Goal: Task Accomplishment & Management: Complete application form

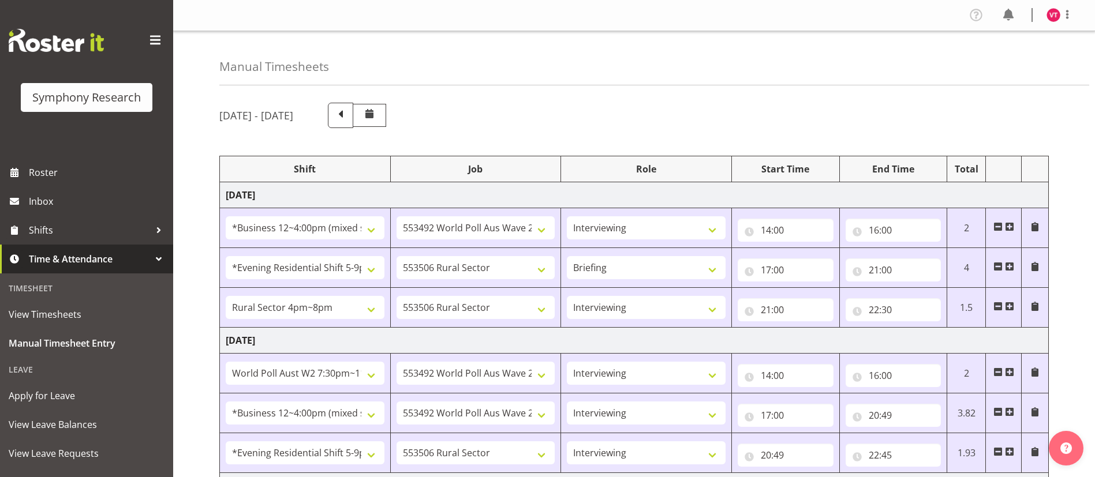
select select "81741"
select select "10499"
select select "47"
select select "48116"
select select "10587"
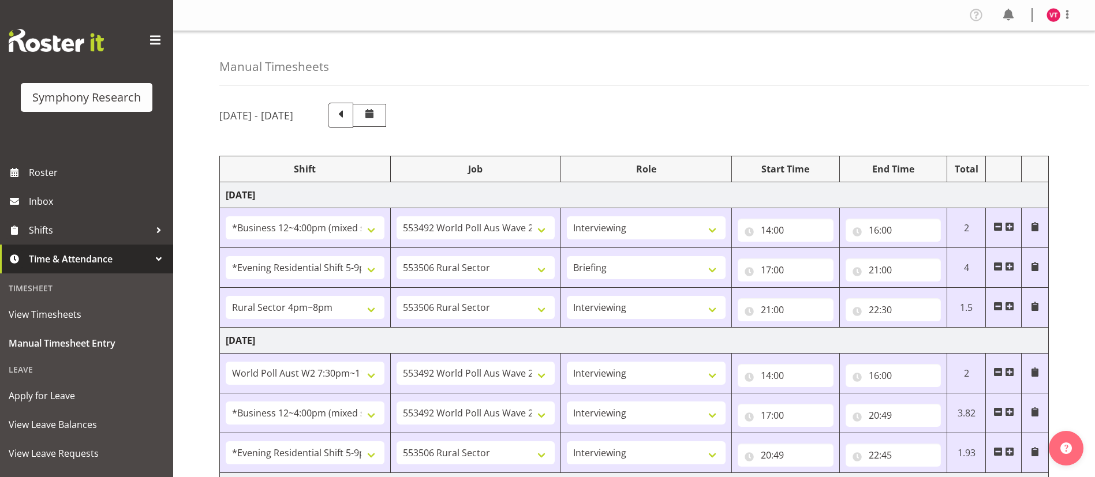
select select "81298"
select select "10587"
select select "47"
select select "56692"
select select "10499"
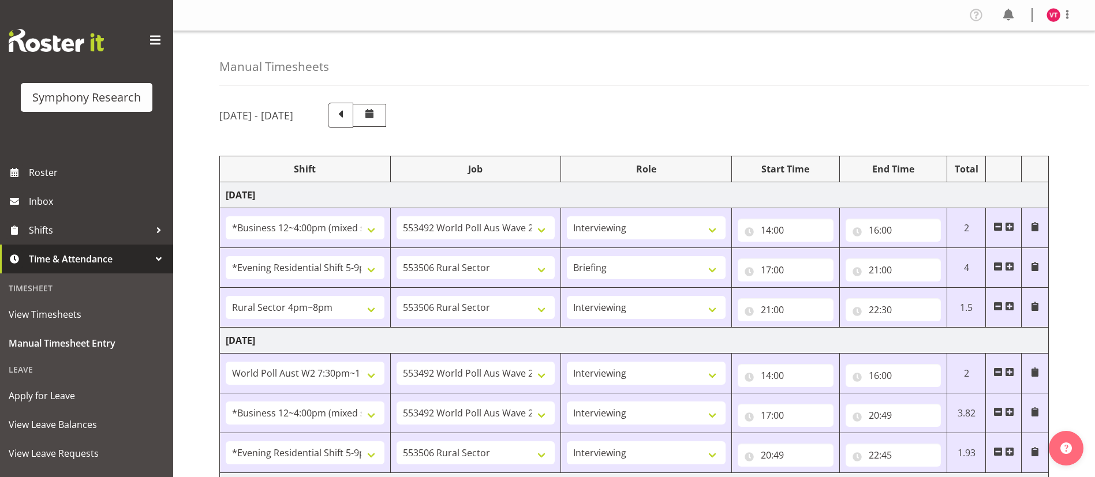
select select "47"
select select "81741"
select select "10499"
select select "47"
select select "48116"
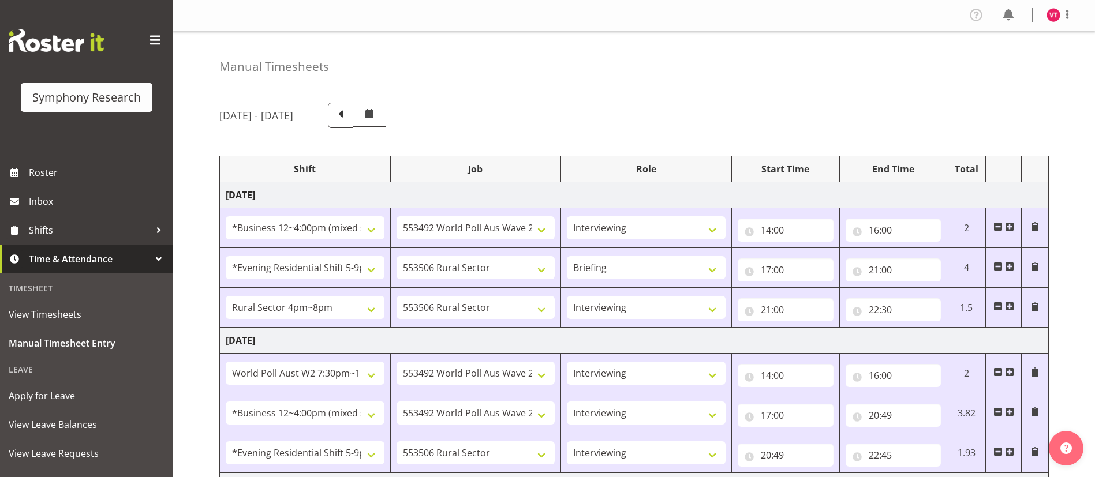
select select "10587"
select select "47"
select select "56692"
select select "10499"
select select "47"
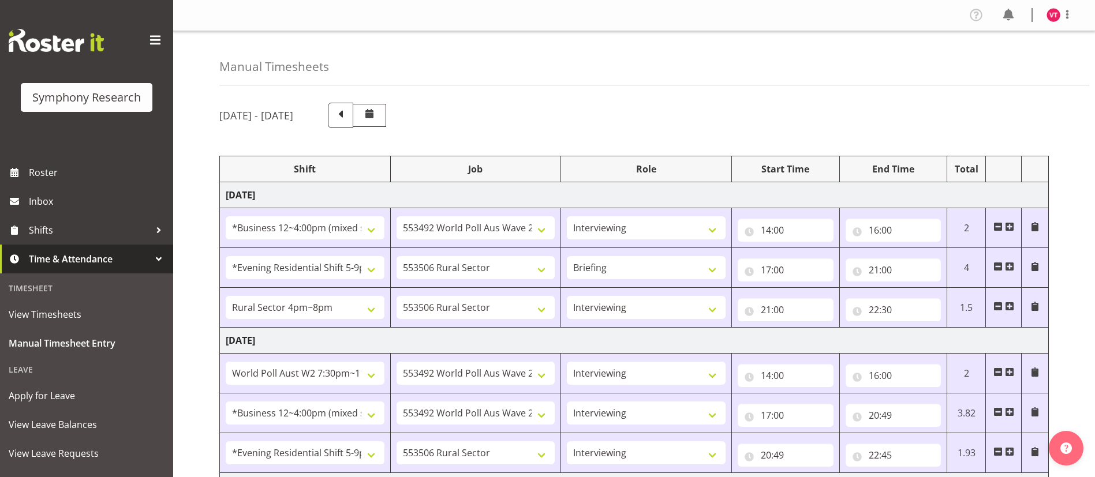
select select "81741"
select select "10499"
select select "47"
select select "48116"
select select "10587"
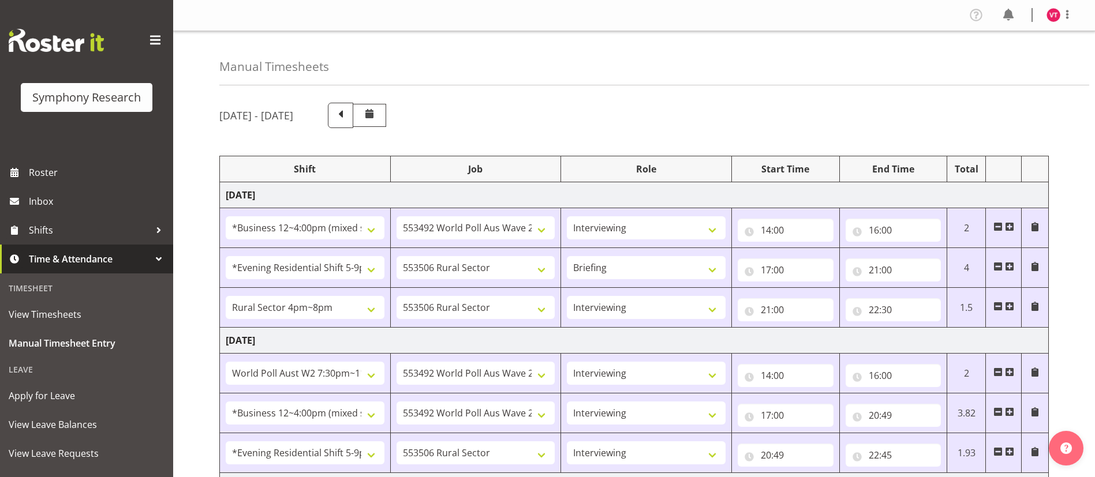
select select "47"
select select "81298"
select select "10587"
select select "81298"
select select "10587"
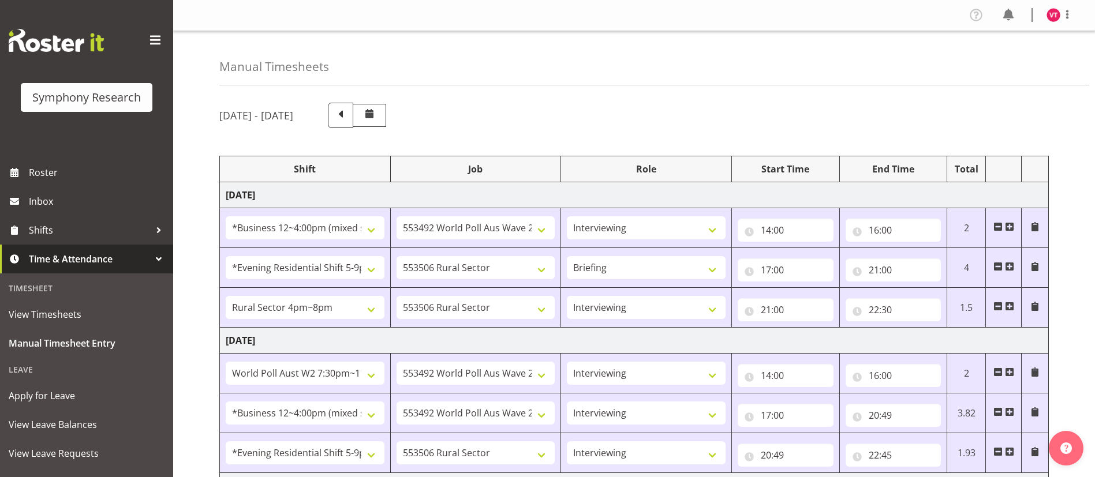
select select "47"
select select "56692"
select select "10499"
select select "47"
select select "81741"
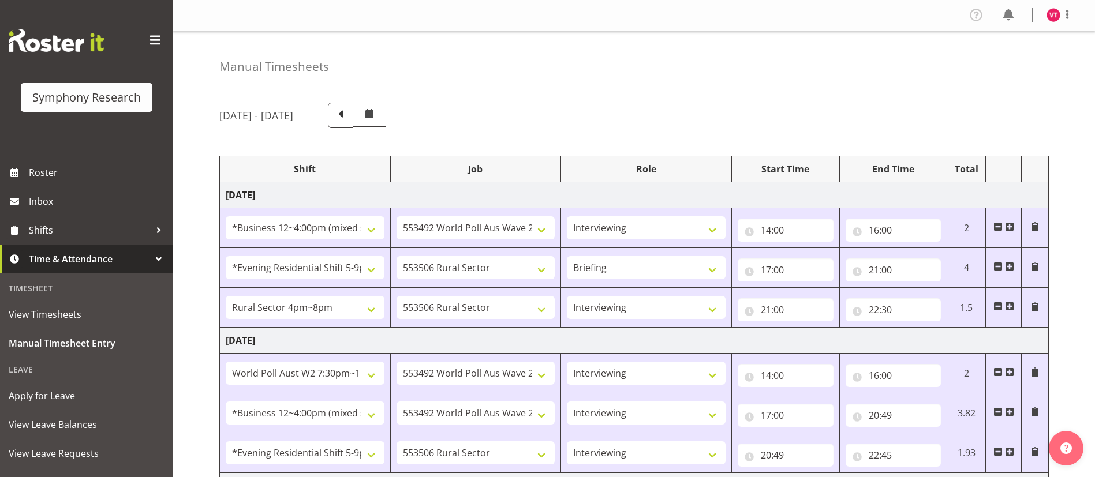
select select "10499"
select select "47"
select select "81561"
select select "10587"
select select "47"
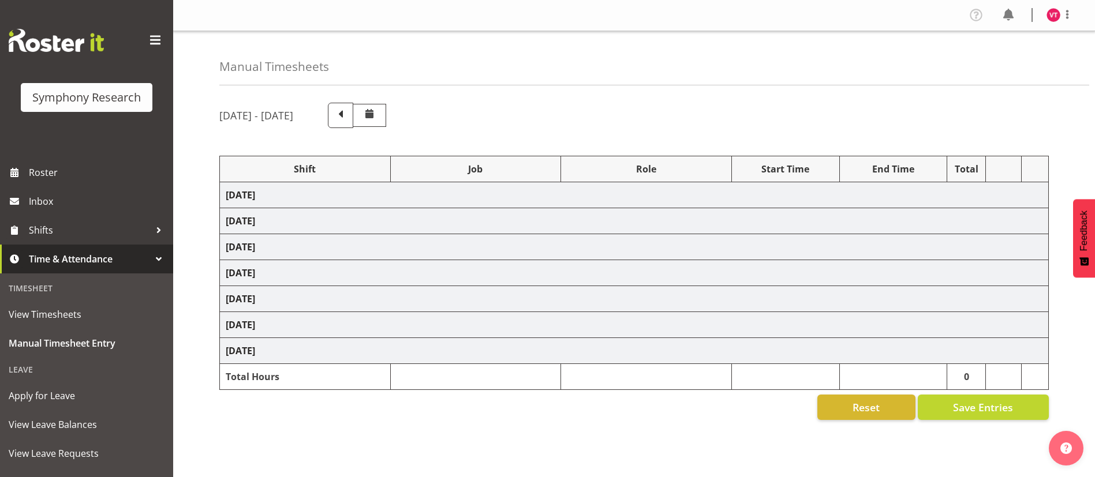
select select "81741"
select select "10587"
select select "47"
select select "48116"
select select "10499"
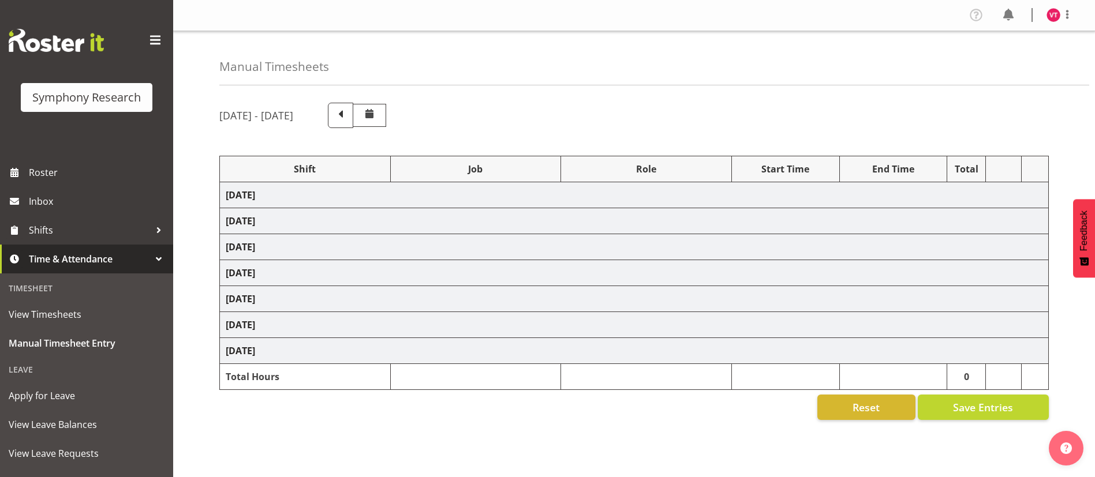
select select "47"
select select "57511"
select select "10499"
select select "47"
select select "81741"
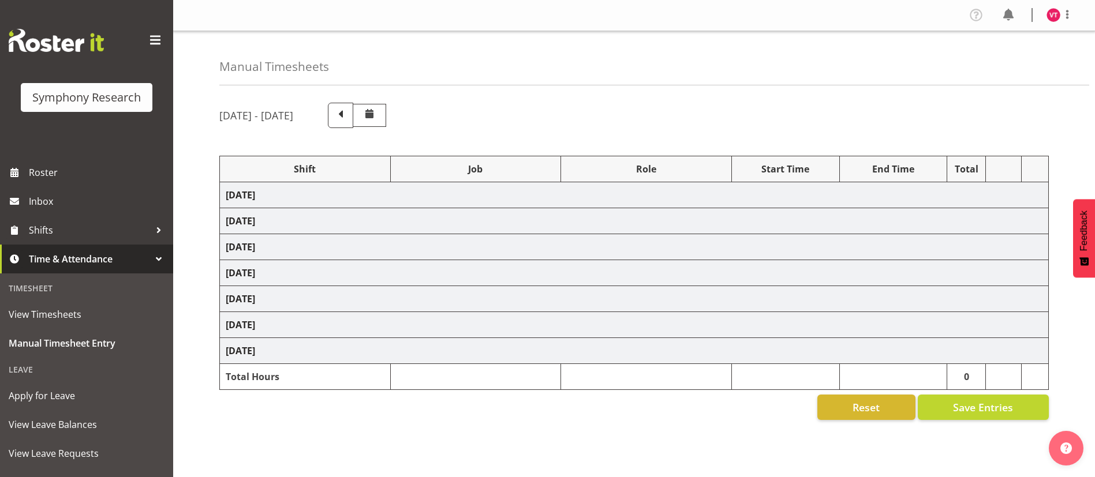
select select "10587"
select select "47"
select select "48116"
select select "10587"
select select "47"
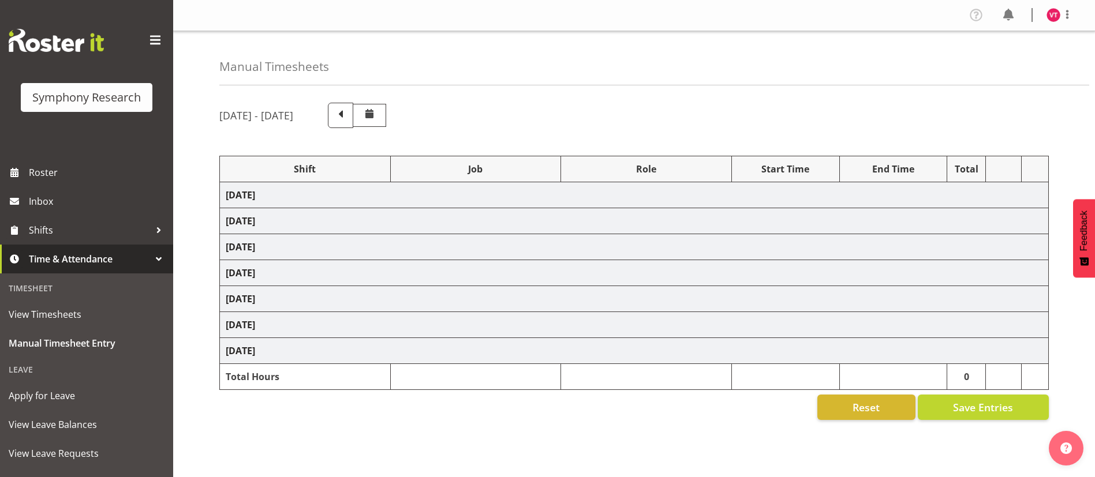
select select "57511"
select select "10499"
select select "47"
select select "81741"
select select "10587"
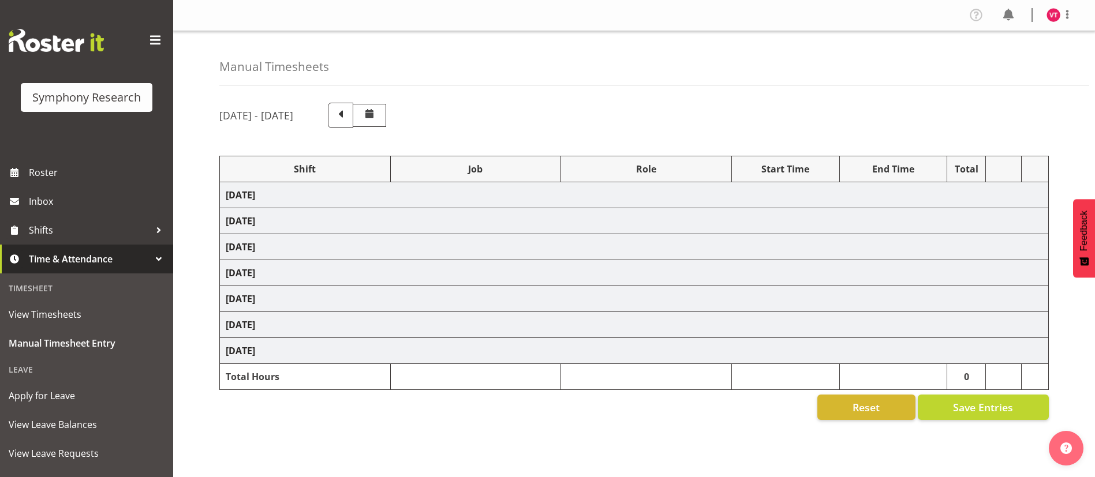
select select "47"
select select "81741"
select select "10527"
select select "47"
select select "48116"
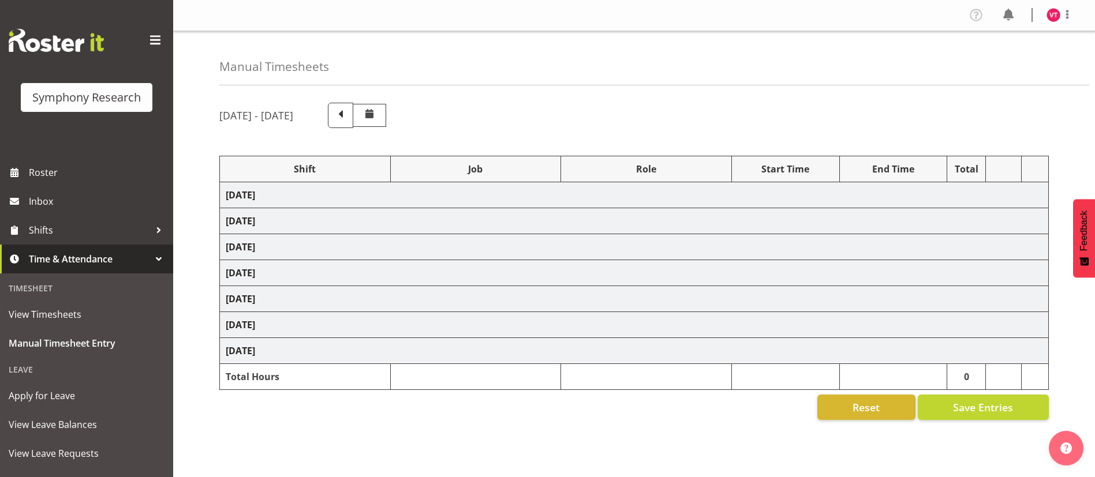
select select "10587"
select select "47"
select select "48116"
select select "10499"
select select "47"
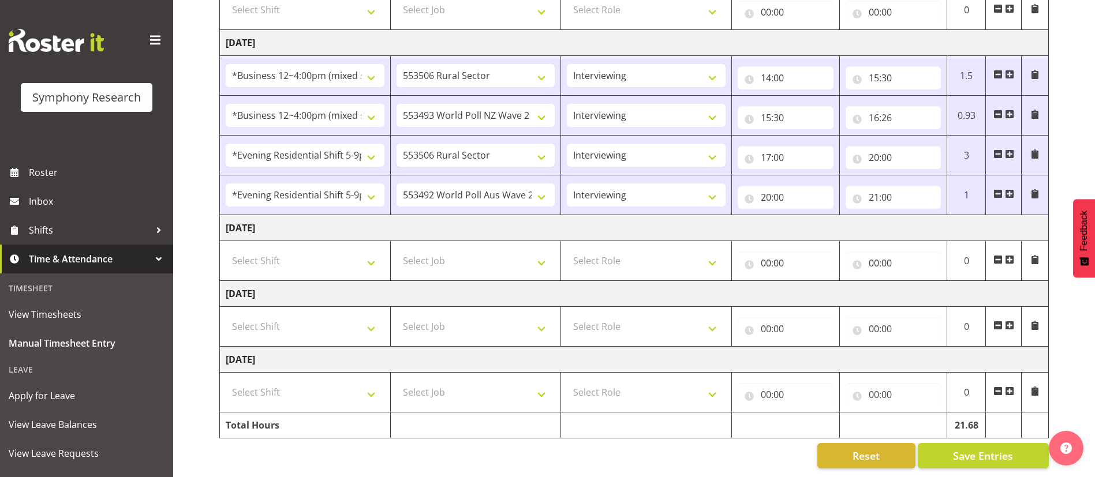
scroll to position [518, 0]
click at [373, 253] on select "Select Shift !!Weekend Residential (Roster IT Shift Label) *Business 9/10am ~ 4…" at bounding box center [305, 260] width 159 height 23
select select "81741"
click at [226, 249] on select "Select Shift !!Weekend Residential (Roster IT Shift Label) *Business 9/10am ~ 4…" at bounding box center [305, 260] width 159 height 23
click at [519, 249] on select "Select Job 550060 IF Admin 553492 World Poll Aus Wave 2 Main 2025 553493 World …" at bounding box center [476, 260] width 159 height 23
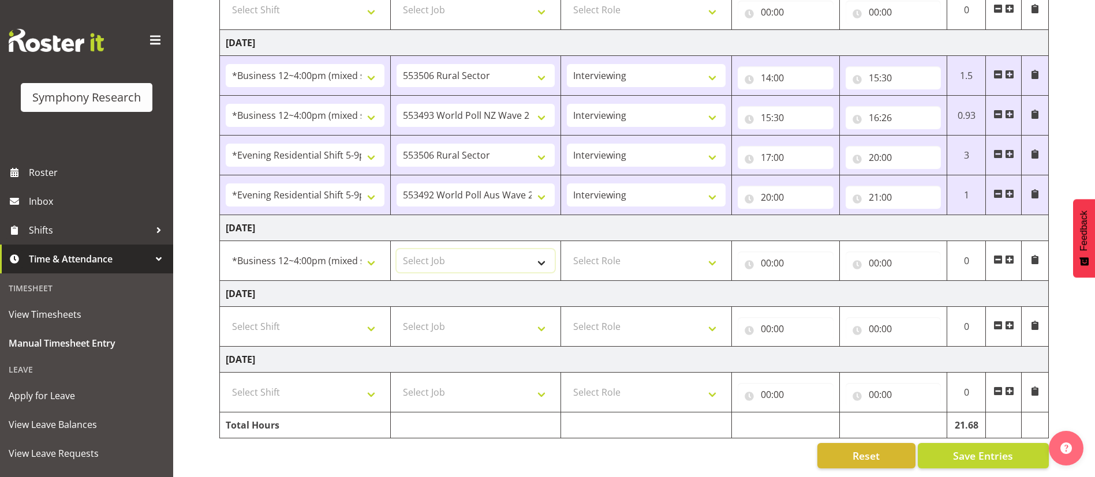
select select "10587"
click at [397, 249] on select "Select Job 550060 IF Admin 553492 World Poll Aus Wave 2 Main 2025 553493 World …" at bounding box center [476, 260] width 159 height 23
click at [656, 249] on select "Select Role Briefing Interviewing" at bounding box center [646, 260] width 159 height 23
select select "47"
click at [567, 249] on select "Select Role Briefing Interviewing" at bounding box center [646, 260] width 159 height 23
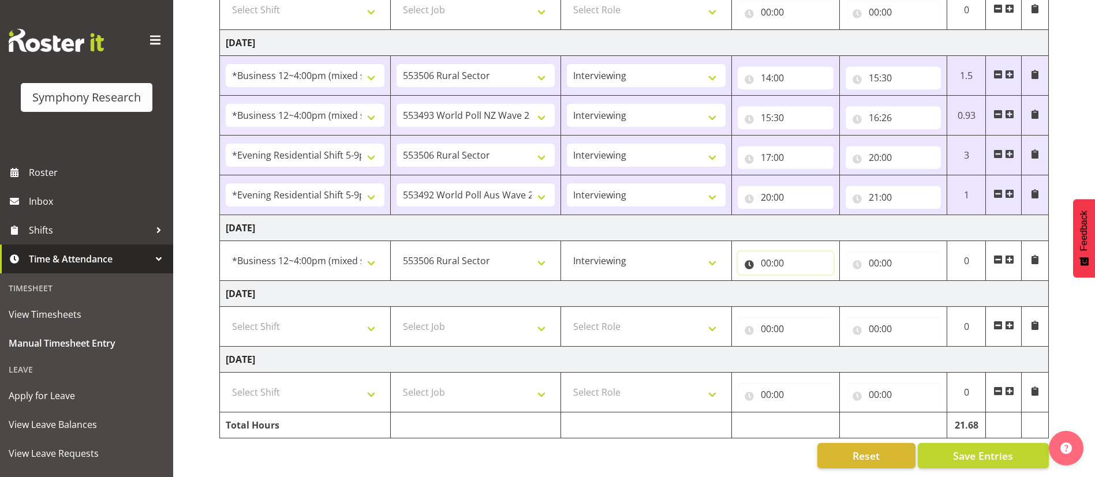
click at [765, 256] on input "00:00" at bounding box center [786, 263] width 96 height 23
click at [814, 285] on select "00 01 02 03 04 05 06 07 08 09 10 11 12 13 14 15 16 17 18 19 20 21 22 23" at bounding box center [816, 293] width 26 height 23
select select "14"
click at [803, 282] on select "00 01 02 03 04 05 06 07 08 09 10 11 12 13 14 15 16 17 18 19 20 21 22 23" at bounding box center [816, 293] width 26 height 23
type input "14:00"
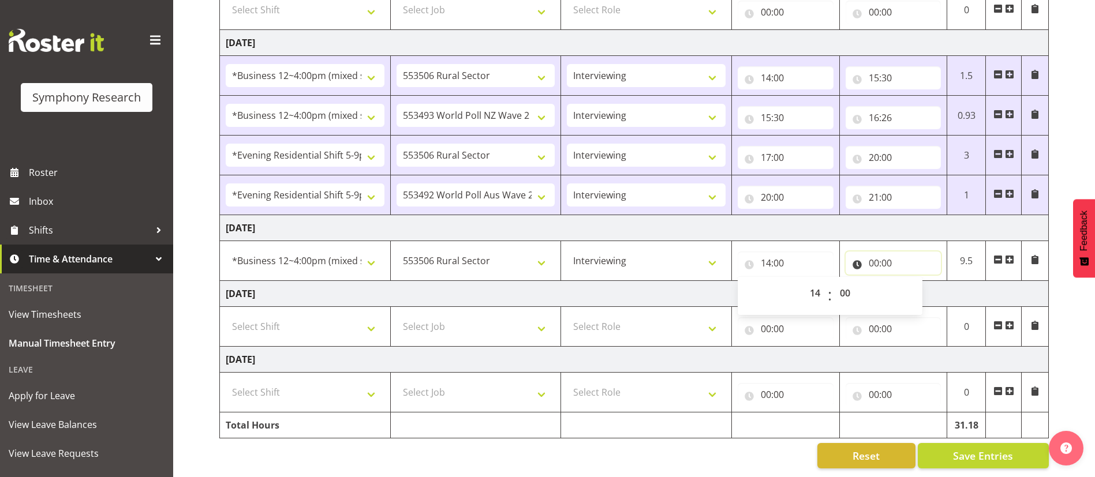
click at [873, 253] on input "00:00" at bounding box center [894, 263] width 96 height 23
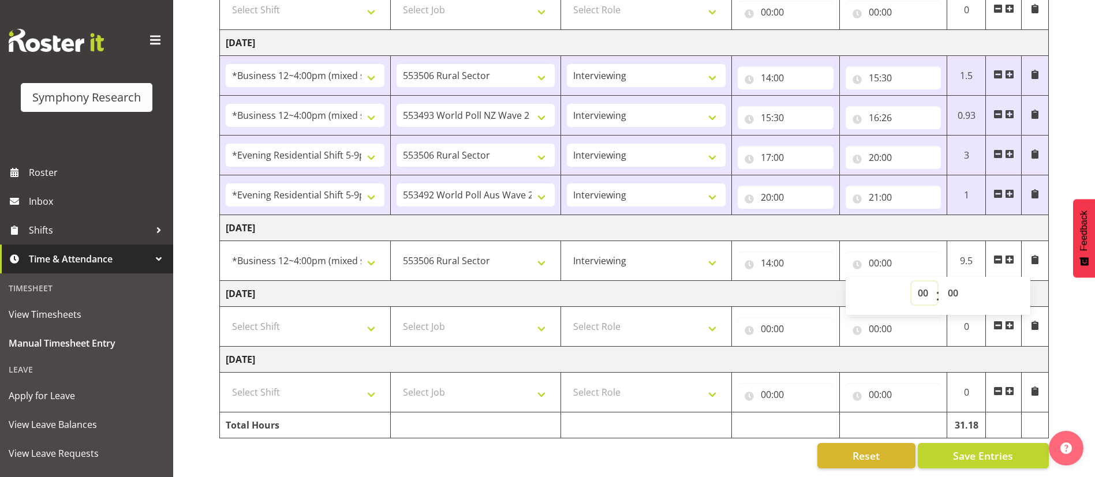
click at [926, 282] on select "00 01 02 03 04 05 06 07 08 09 10 11 12 13 14 15 16 17 18 19 20 21 22 23" at bounding box center [924, 293] width 26 height 23
select select "16"
click at [911, 282] on select "00 01 02 03 04 05 06 07 08 09 10 11 12 13 14 15 16 17 18 19 20 21 22 23" at bounding box center [924, 293] width 26 height 23
type input "16:00"
click at [993, 220] on td "[DATE]" at bounding box center [634, 228] width 829 height 26
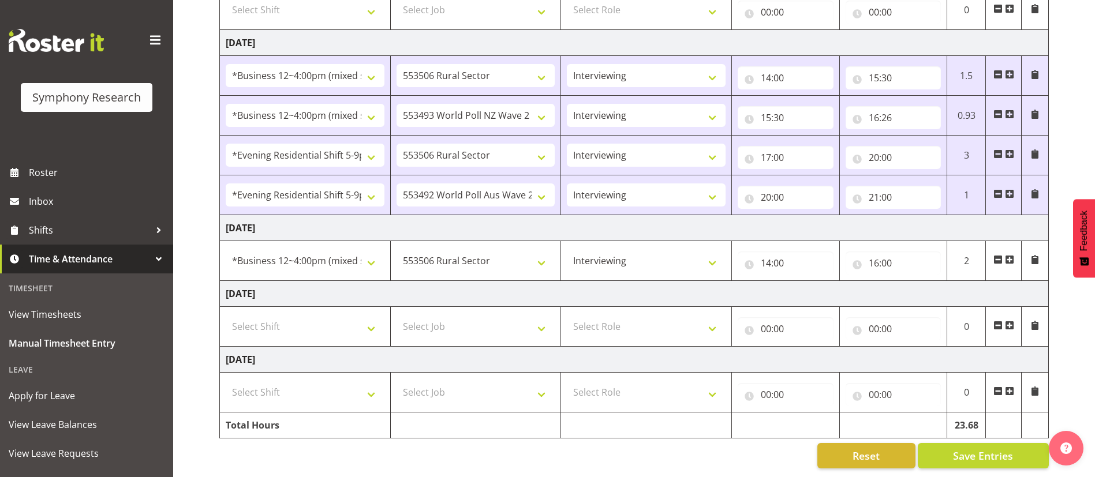
scroll to position [522, 0]
click at [1014, 189] on span at bounding box center [1009, 193] width 9 height 9
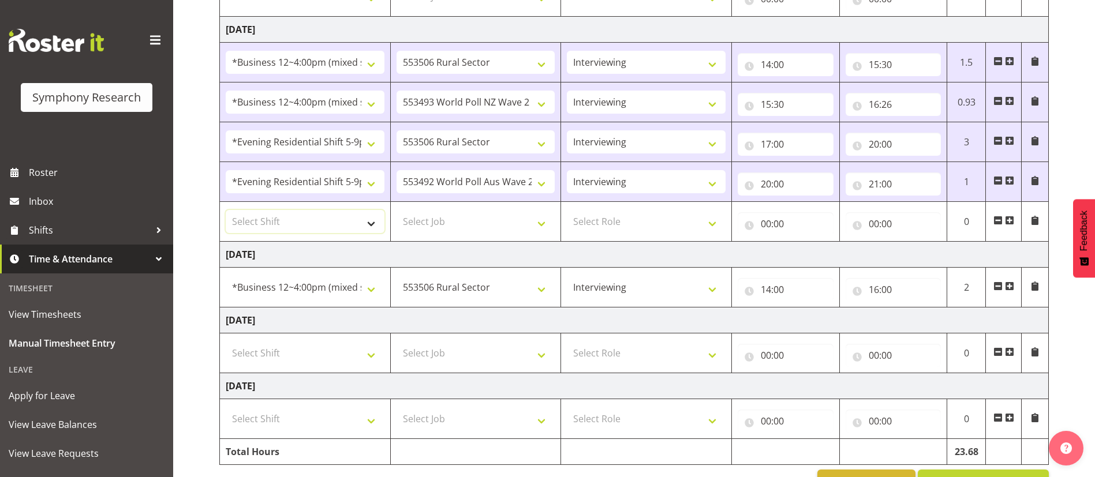
click at [367, 214] on select "Select Shift !!Weekend Residential (Roster IT Shift Label) *Business 9/10am ~ 4…" at bounding box center [305, 221] width 159 height 23
select select "57511"
click at [226, 210] on select "Select Shift !!Weekend Residential (Roster IT Shift Label) *Business 9/10am ~ 4…" at bounding box center [305, 221] width 159 height 23
click at [498, 218] on select "Select Job 550060 IF Admin 553492 World Poll Aus Wave 2 Main 2025 553493 World …" at bounding box center [476, 221] width 159 height 23
click at [371, 217] on select "!!Weekend Residential (Roster IT Shift Label) *Business 9/10am ~ 4:30pm *Busine…" at bounding box center [305, 221] width 159 height 23
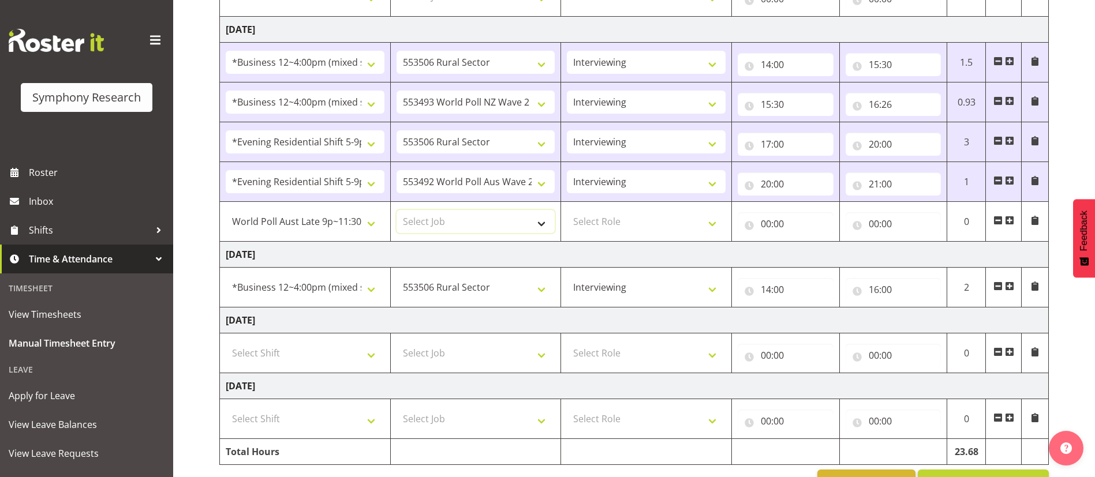
click at [481, 226] on select "Select Job 550060 IF Admin 553492 World Poll Aus Wave 2 Main 2025 553493 World …" at bounding box center [476, 221] width 159 height 23
select select "10499"
click at [397, 210] on select "Select Job 550060 IF Admin 553492 World Poll Aus Wave 2 Main 2025 553493 World …" at bounding box center [476, 221] width 159 height 23
click at [634, 215] on select "Select Role Briefing Interviewing" at bounding box center [646, 221] width 159 height 23
select select "47"
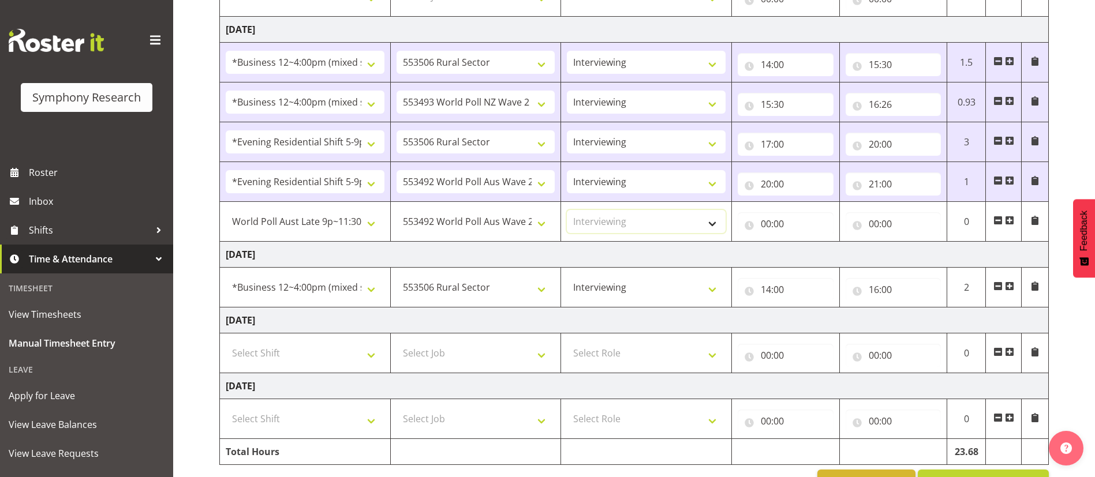
click at [567, 210] on select "Select Role Briefing Interviewing" at bounding box center [646, 221] width 159 height 23
click at [765, 222] on input "00:00" at bounding box center [786, 223] width 96 height 23
click at [818, 252] on select "00 01 02 03 04 05 06 07 08 09 10 11 12 13 14 15 16 17 18 19 20 21 22 23" at bounding box center [816, 253] width 26 height 23
select select "21"
click at [803, 242] on select "00 01 02 03 04 05 06 07 08 09 10 11 12 13 14 15 16 17 18 19 20 21 22 23" at bounding box center [816, 253] width 26 height 23
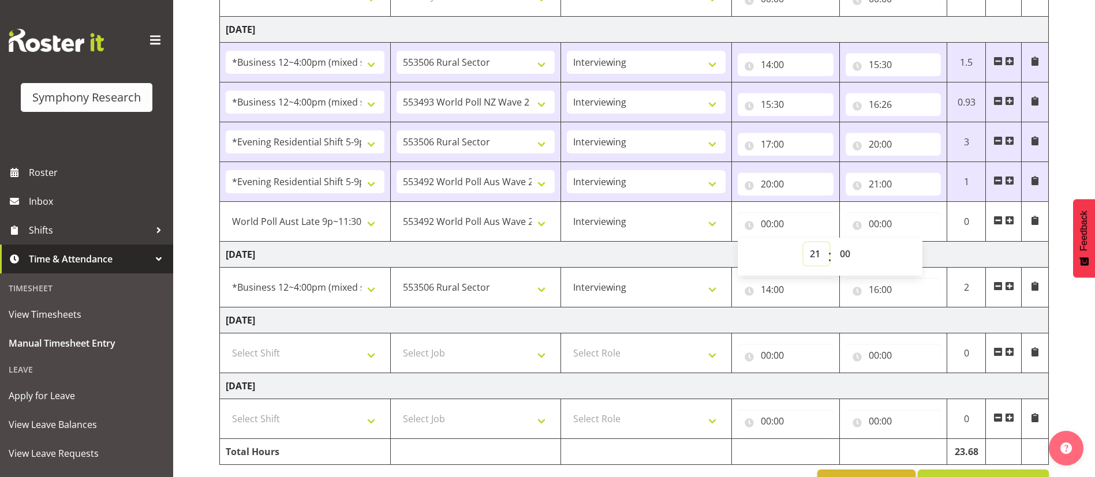
type input "21:00"
click at [846, 253] on select "00 01 02 03 04 05 06 07 08 09 10 11 12 13 14 15 16 17 18 19 20 21 22 23 24 25 2…" at bounding box center [846, 253] width 26 height 23
select select "30"
click at [833, 242] on select "00 01 02 03 04 05 06 07 08 09 10 11 12 13 14 15 16 17 18 19 20 21 22 23 24 25 2…" at bounding box center [846, 253] width 26 height 23
type input "21:30"
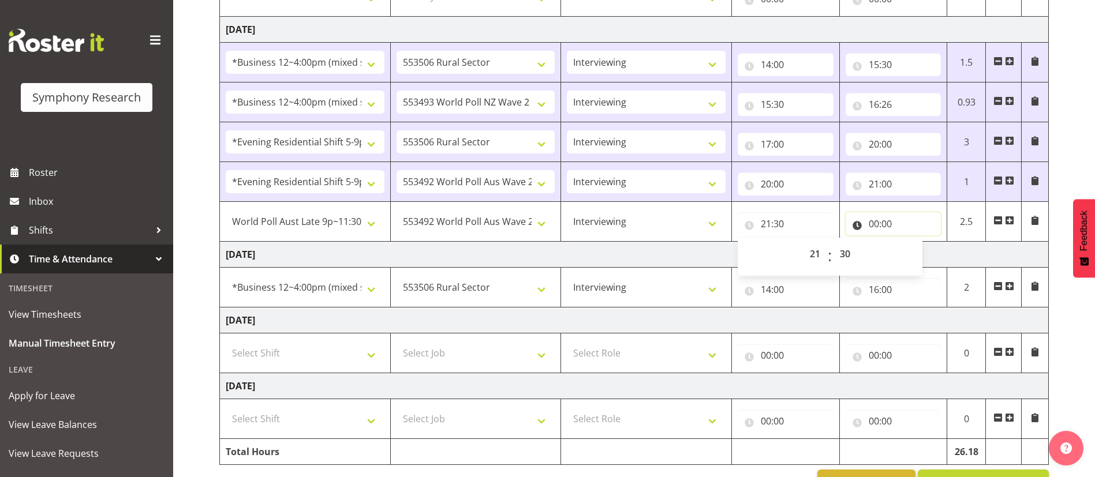
click at [881, 222] on input "00:00" at bounding box center [894, 223] width 96 height 23
click at [922, 252] on select "00 01 02 03 04 05 06 07 08 09 10 11 12 13 14 15 16 17 18 19 20 21 22 23" at bounding box center [924, 253] width 26 height 23
select select "22"
click at [911, 242] on select "00 01 02 03 04 05 06 07 08 09 10 11 12 13 14 15 16 17 18 19 20 21 22 23" at bounding box center [924, 253] width 26 height 23
type input "22:00"
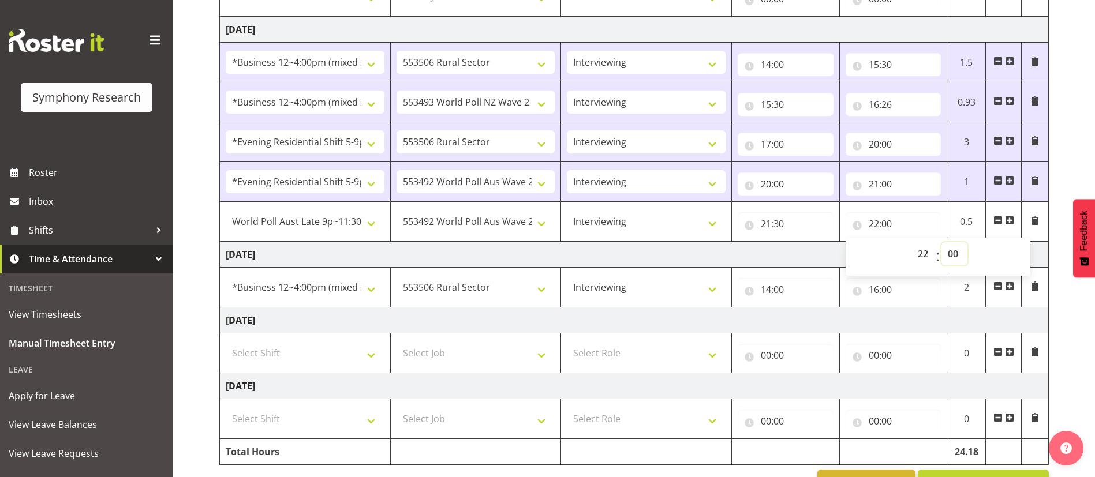
click at [958, 252] on select "00 01 02 03 04 05 06 07 08 09 10 11 12 13 14 15 16 17 18 19 20 21 22 23 24 25 2…" at bounding box center [954, 253] width 26 height 23
select select "30"
click at [941, 242] on select "00 01 02 03 04 05 06 07 08 09 10 11 12 13 14 15 16 17 18 19 20 21 22 23 24 25 2…" at bounding box center [954, 253] width 26 height 23
type input "22:30"
click at [771, 247] on td "[DATE]" at bounding box center [634, 255] width 829 height 26
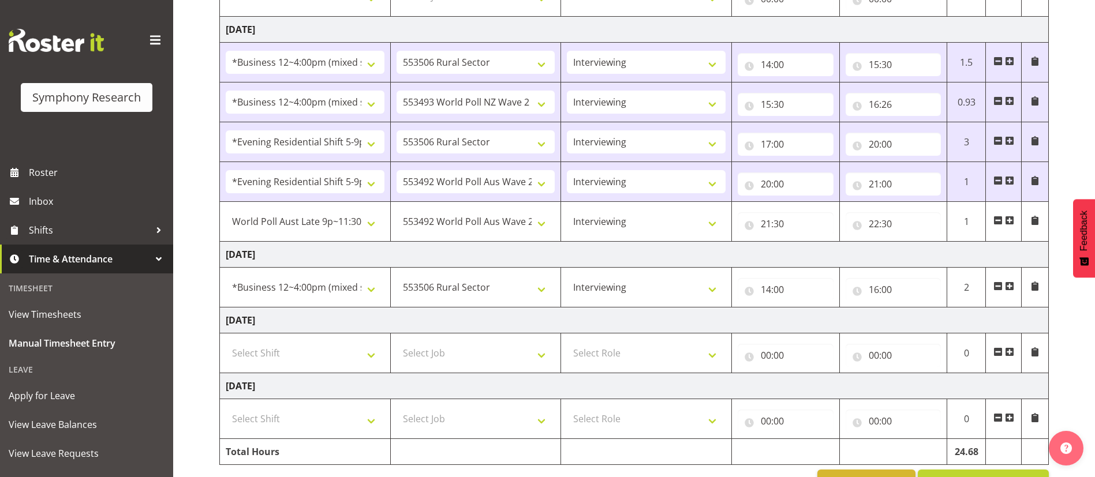
scroll to position [562, 0]
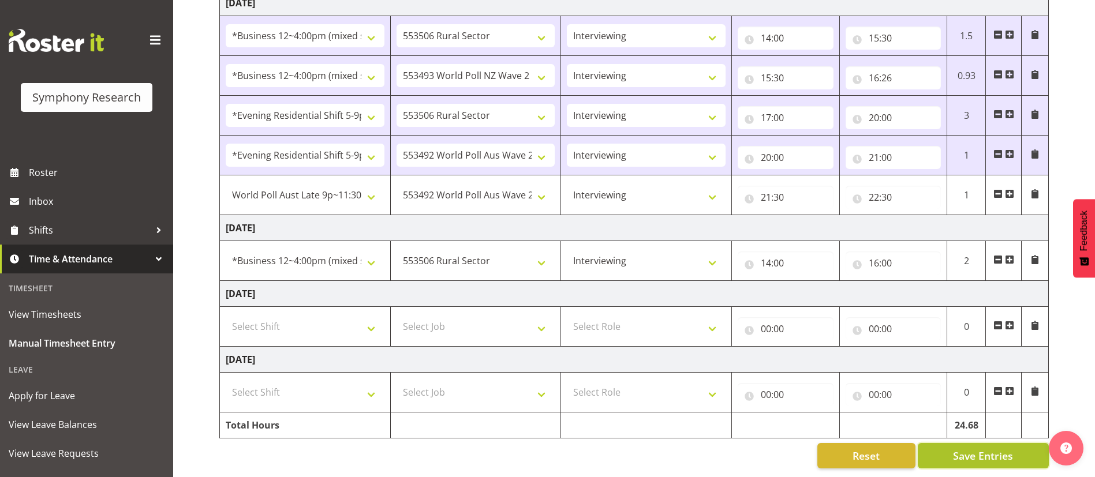
click at [978, 448] on span "Save Entries" at bounding box center [983, 455] width 60 height 15
